Goal: Task Accomplishment & Management: Use online tool/utility

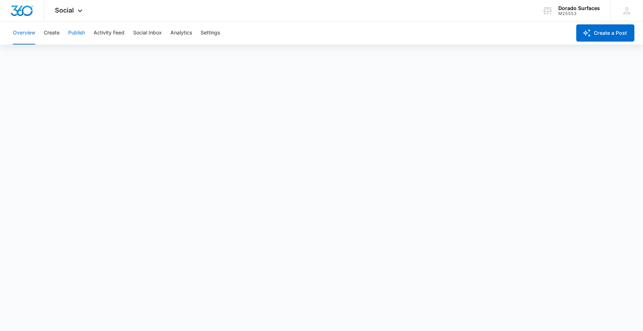
click at [72, 34] on button "Publish" at bounding box center [76, 33] width 17 height 23
click at [47, 33] on button "Create" at bounding box center [52, 33] width 16 height 23
click at [77, 33] on button "Publish" at bounding box center [76, 33] width 17 height 23
